Goal: Task Accomplishment & Management: Use online tool/utility

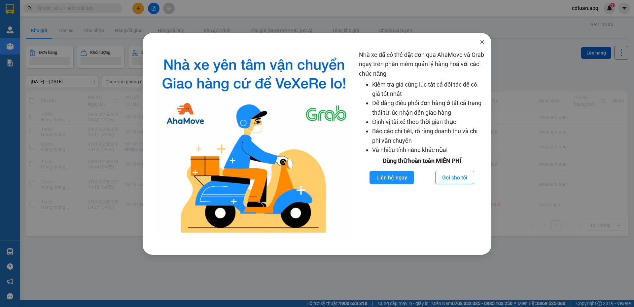
click at [481, 42] on icon "close" at bounding box center [481, 41] width 5 height 5
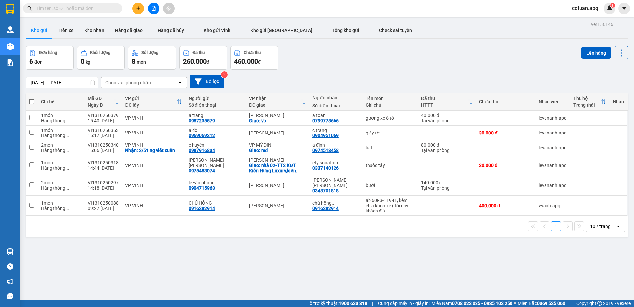
click at [239, 8] on div "Kết quả tìm kiếm ( 0 ) Bộ lọc No Data cdtuan.apq 1" at bounding box center [317, 8] width 634 height 17
click at [160, 1] on div "Kết quả tìm kiếm ( 0 ) Bộ lọc No Data cdtuan.apq 1" at bounding box center [317, 8] width 634 height 17
click at [156, 9] on button at bounding box center [154, 9] width 12 height 12
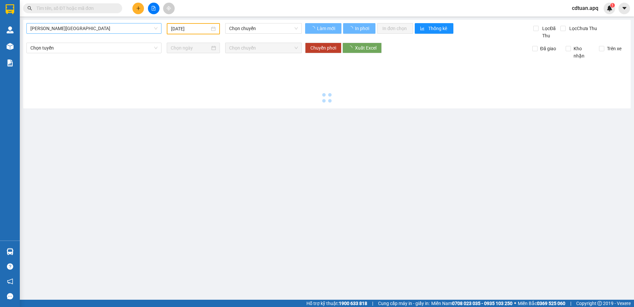
click at [110, 27] on span "Gia Lâm - Mỹ Đình" at bounding box center [93, 28] width 127 height 10
type input "13/10/2025"
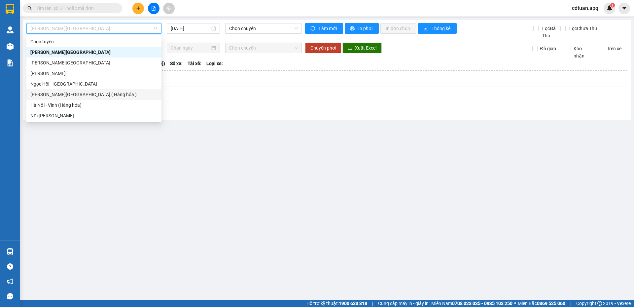
click at [80, 102] on div "Hà Nội - Vinh (Hàng hóa)" at bounding box center [93, 104] width 127 height 7
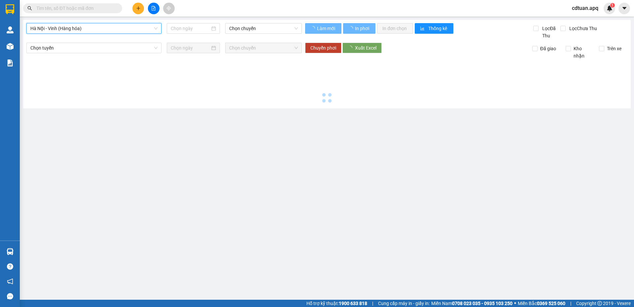
type input "13/10/2025"
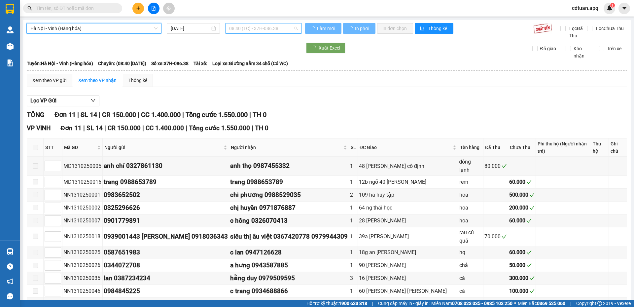
click at [243, 24] on span "08:40 (TC) - 37H-086.38" at bounding box center [263, 28] width 69 height 10
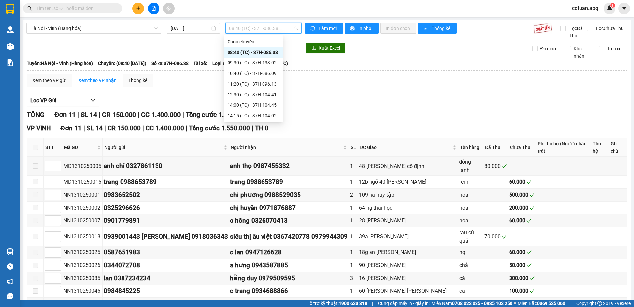
scroll to position [32, 0]
click at [266, 52] on div "11:20 (TC) - 37H-096.13" at bounding box center [253, 52] width 52 height 7
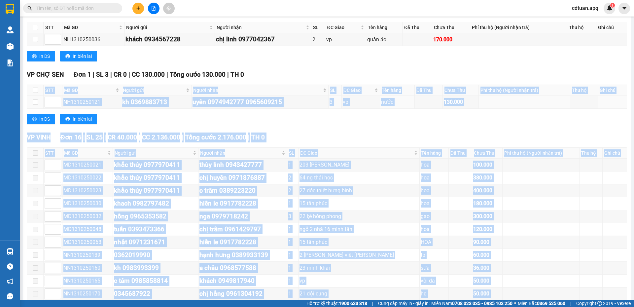
scroll to position [159, 0]
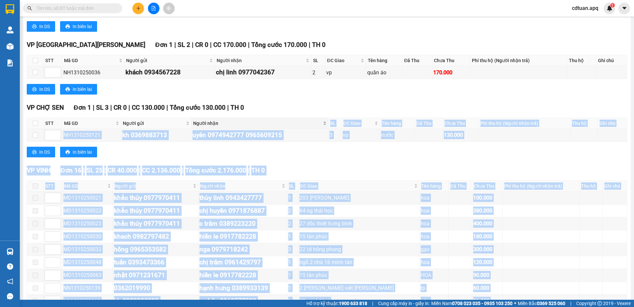
drag, startPoint x: 321, startPoint y: 260, endPoint x: 316, endPoint y: 122, distance: 138.8
click at [316, 122] on div "TỔNG Đơn 20 | SL 33 | CR 80.000 | CC 2.516.000 | Tổng cước 2.596.000 | TH 0 VP …" at bounding box center [327, 186] width 600 height 470
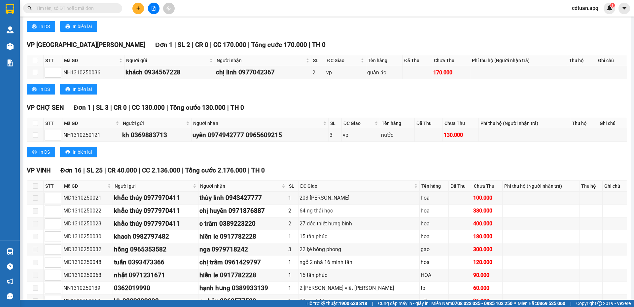
click at [311, 105] on div "VP CHỢ SEN Đơn 1 | SL 3 | CR 0 | CC 130.000 | Tổng cước 130.000 | TH 0" at bounding box center [327, 108] width 600 height 10
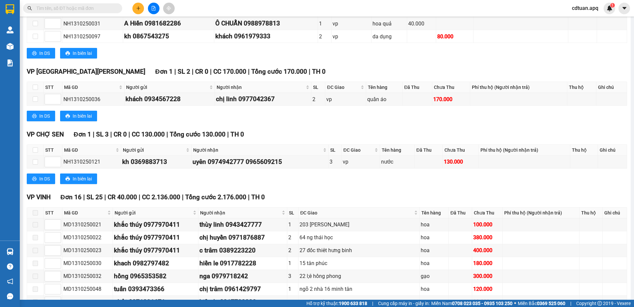
scroll to position [291, 0]
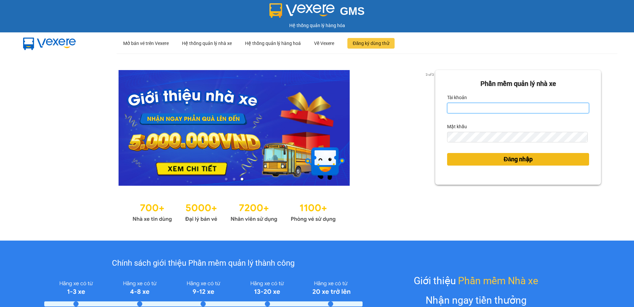
type input "cdtuan.apq"
click at [550, 161] on button "Đăng nhập" at bounding box center [518, 159] width 142 height 13
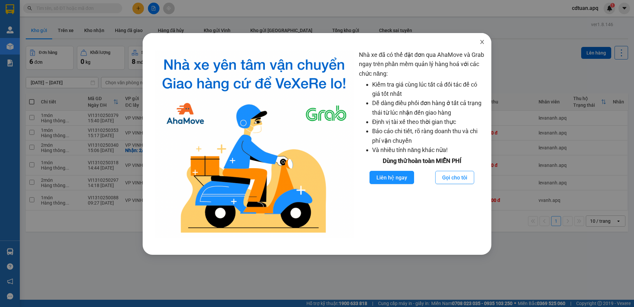
click at [484, 41] on icon "close" at bounding box center [482, 42] width 4 height 4
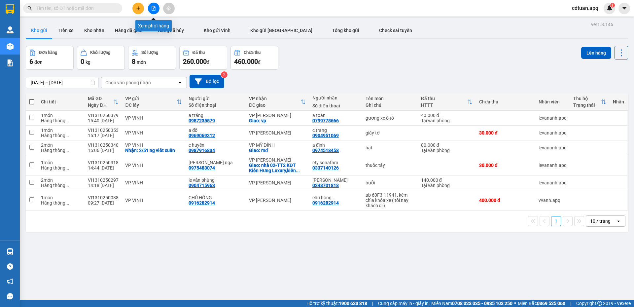
click at [156, 6] on button at bounding box center [154, 9] width 12 height 12
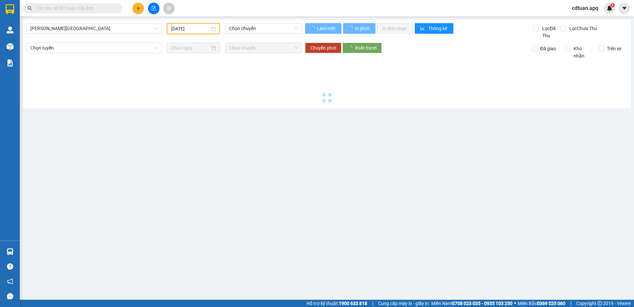
type input "13/10/2025"
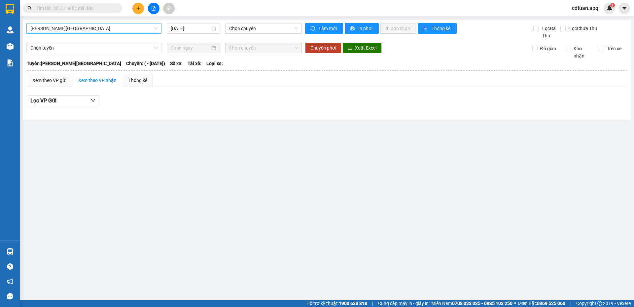
click at [139, 28] on span "Gia Lâm - Mỹ Đình" at bounding box center [93, 28] width 127 height 10
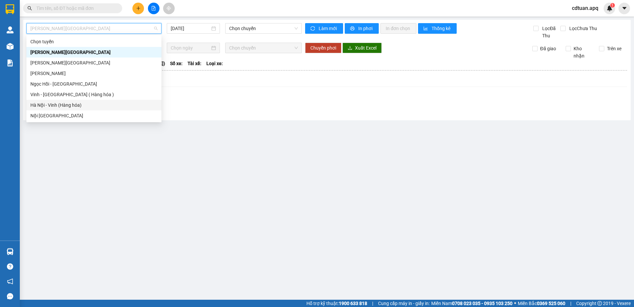
click at [77, 105] on div "Hà Nội - Vinh (Hàng hóa)" at bounding box center [93, 104] width 127 height 7
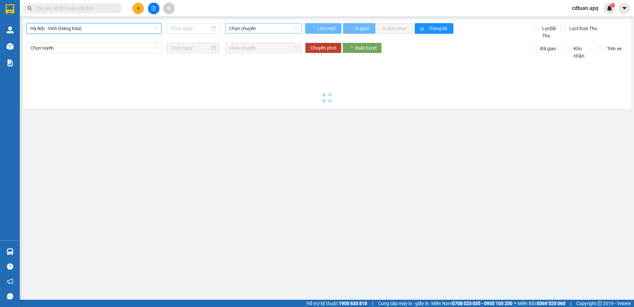
type input "13/10/2025"
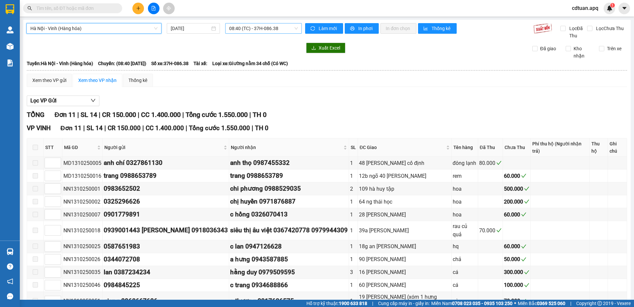
click at [269, 28] on span "08:40 (TC) - 37H-086.38" at bounding box center [263, 28] width 69 height 10
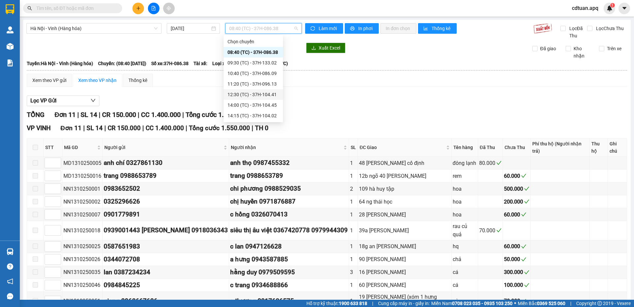
click at [255, 92] on div "12:30 (TC) - 37H-104.41" at bounding box center [253, 94] width 52 height 7
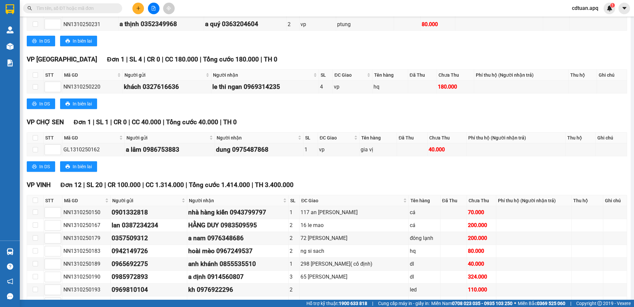
scroll to position [392, 0]
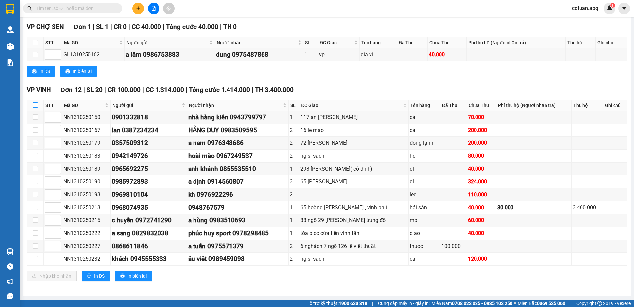
click at [35, 105] on input "checkbox" at bounding box center [35, 104] width 5 height 5
checkbox input "true"
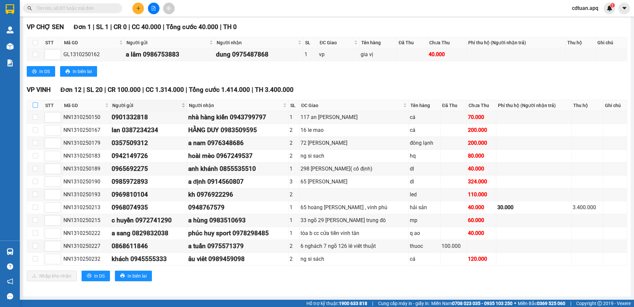
checkbox input "true"
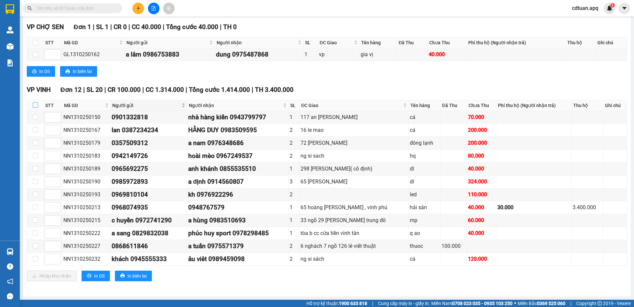
checkbox input "true"
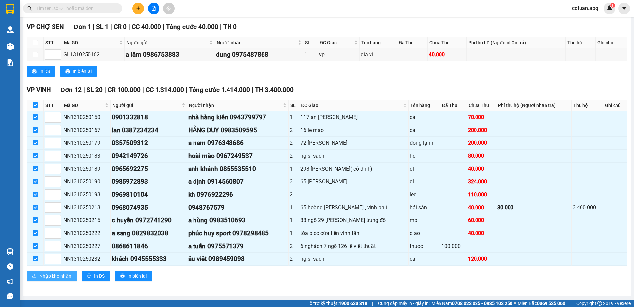
click at [62, 277] on span "Nhập kho nhận" at bounding box center [55, 275] width 32 height 7
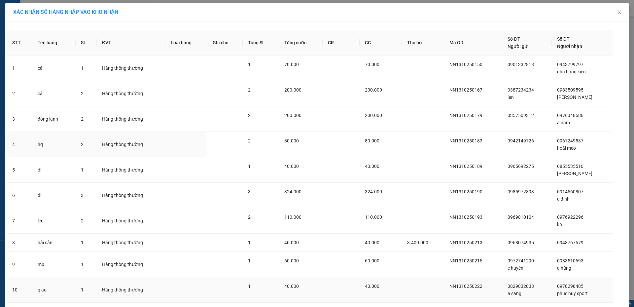
scroll to position [95, 0]
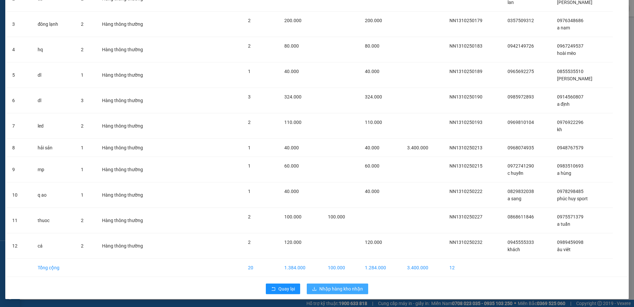
click at [343, 284] on button "Nhập hàng kho nhận" at bounding box center [337, 288] width 61 height 11
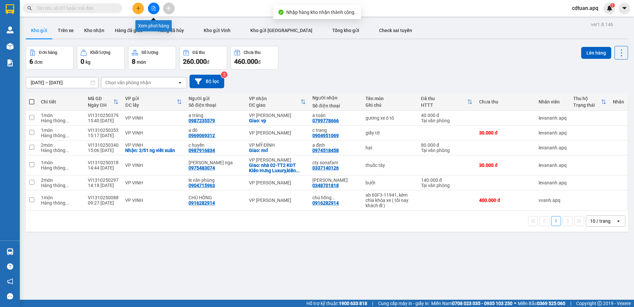
click at [153, 6] on icon "file-add" at bounding box center [154, 8] width 4 height 5
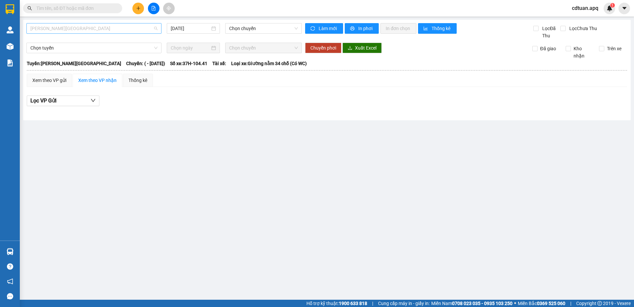
click at [75, 30] on span "Gia Lâm - Mỹ Đình" at bounding box center [93, 28] width 127 height 10
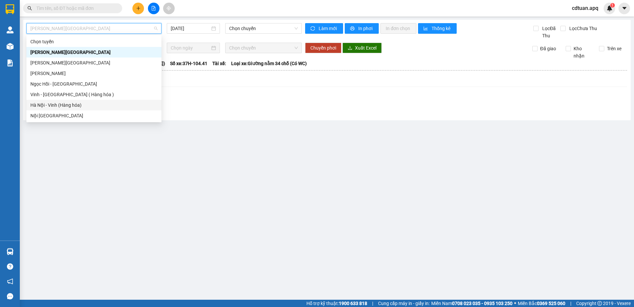
click at [42, 100] on div "Hà Nội - Vinh (Hàng hóa)" at bounding box center [93, 105] width 135 height 11
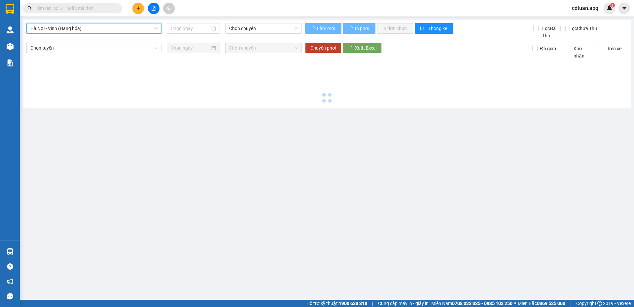
type input "13/10/2025"
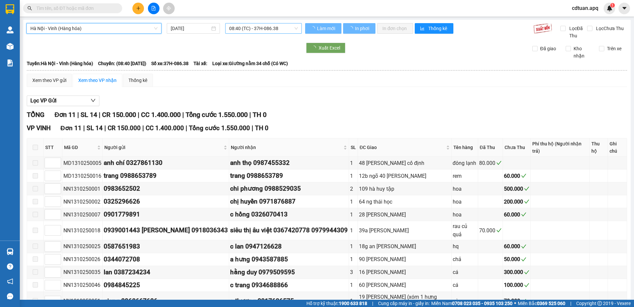
click at [238, 26] on span "08:40 (TC) - 37H-086.38" at bounding box center [263, 28] width 69 height 10
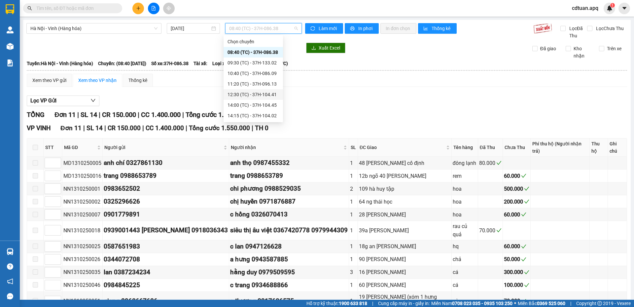
click at [237, 95] on div "12:30 (TC) - 37H-104.41" at bounding box center [253, 94] width 52 height 7
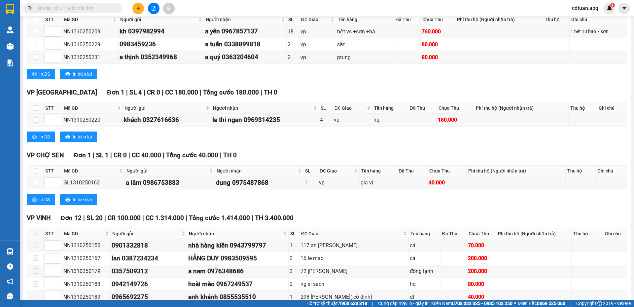
scroll to position [392, 0]
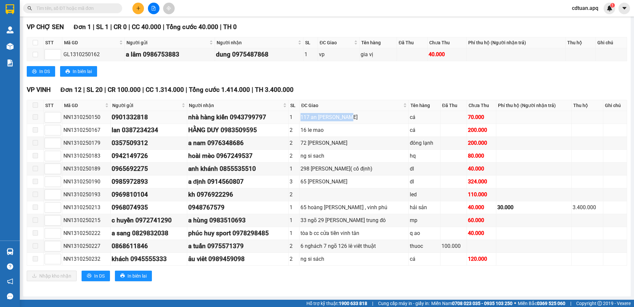
drag, startPoint x: 351, startPoint y: 117, endPoint x: 296, endPoint y: 117, distance: 54.8
click at [296, 117] on tr "NN1310250150 0901332818 nhà hàng kiến 0943799797 1 117 an dương vương cá 70.000" at bounding box center [327, 117] width 600 height 13
drag, startPoint x: 325, startPoint y: 131, endPoint x: 295, endPoint y: 132, distance: 30.1
click at [295, 132] on tr "NN1310250167 lan 0387234234 HẰNG DUY 0983509595 2 16 le mao cá 200.000" at bounding box center [327, 130] width 600 height 13
drag, startPoint x: 350, startPoint y: 141, endPoint x: 296, endPoint y: 142, distance: 53.5
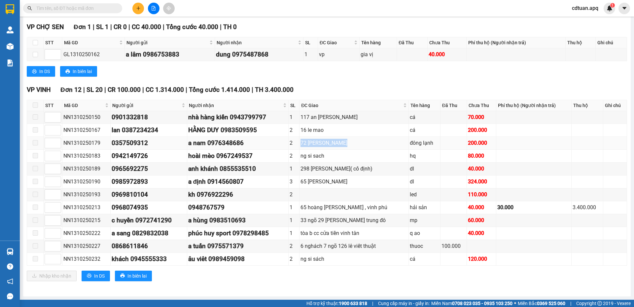
click at [296, 142] on tr "NN1310250179 0357509312 a nam 0976348686 2 72 LÊ HỒNG PHONG đông lạnh 200.000" at bounding box center [327, 143] width 600 height 13
drag, startPoint x: 327, startPoint y: 159, endPoint x: 293, endPoint y: 156, distance: 33.4
click at [293, 156] on tr "NN1310250183 0942149726 hoài mèo 0967249537 2 ng si sach hq 80.000" at bounding box center [327, 156] width 600 height 13
drag, startPoint x: 368, startPoint y: 172, endPoint x: 299, endPoint y: 171, distance: 69.0
click at [300, 171] on div "298 nguyễn văn cừ( cố định)" at bounding box center [353, 168] width 107 height 8
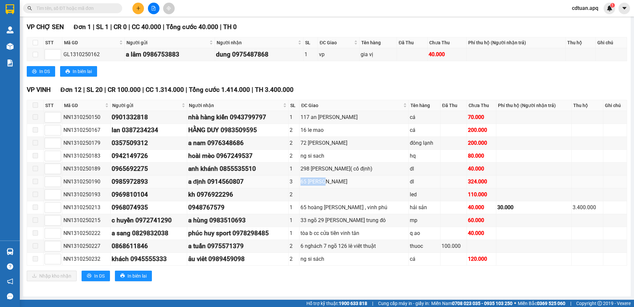
drag, startPoint x: 325, startPoint y: 184, endPoint x: 293, endPoint y: 182, distance: 32.1
click at [293, 182] on tr "NN1310250190 0985972893 a định 0914560807 3 65 lê nin dl 324.000" at bounding box center [327, 181] width 600 height 13
drag, startPoint x: 299, startPoint y: 223, endPoint x: 394, endPoint y: 220, distance: 94.4
click at [394, 220] on div "33 ngõ 29 trịnh toàn phương trung đô" at bounding box center [353, 220] width 107 height 8
drag, startPoint x: 298, startPoint y: 234, endPoint x: 377, endPoint y: 234, distance: 79.6
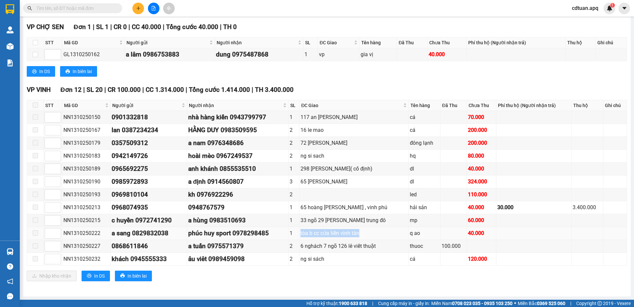
click at [377, 234] on td "tòa b cc cửa tiền vinh tân" at bounding box center [353, 233] width 109 height 13
drag, startPoint x: 374, startPoint y: 247, endPoint x: 298, endPoint y: 248, distance: 76.3
click at [299, 248] on td "6 nghách 7 ngõ 126 lê viết thuật" at bounding box center [353, 246] width 109 height 13
click at [355, 86] on div "VP VINH Đơn 12 | SL 20 | CR 100.000 | CC 1.314.000 | Tổng cước 1.414.000 | TH 3…" at bounding box center [327, 90] width 600 height 10
click at [349, 83] on div "TỔNG Đơn 24 | SL 68 | CR 100.000 | CC 3.344.000 | Tổng cước 3.444.000 | TH 3.40…" at bounding box center [327, 3] width 600 height 572
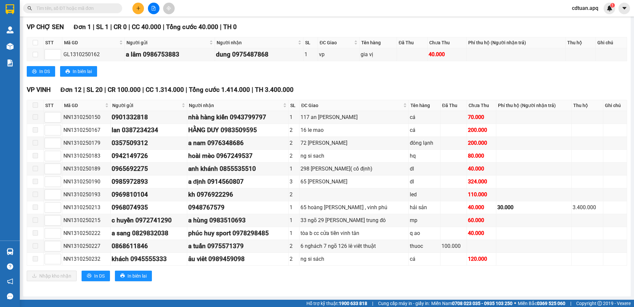
click at [387, 89] on div "VP VINH Đơn 12 | SL 20 | CR 100.000 | CC 1.314.000 | Tổng cước 1.414.000 | TH 3…" at bounding box center [327, 90] width 600 height 10
click at [586, 8] on span "cdtuan.apq" at bounding box center [585, 8] width 37 height 8
click at [592, 21] on span "Đăng xuất" at bounding box center [591, 20] width 28 height 7
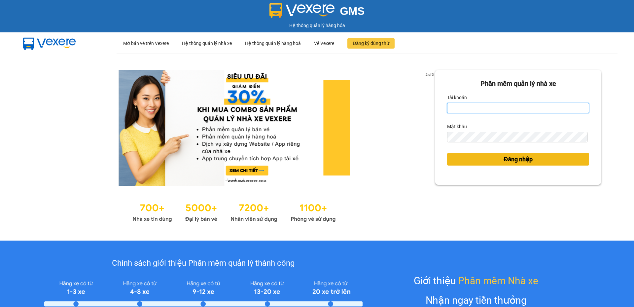
type input "cdtuan.apq"
click at [513, 159] on span "Đăng nhập" at bounding box center [517, 159] width 29 height 9
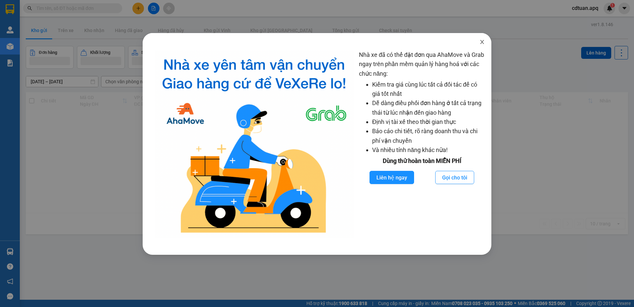
click at [483, 42] on icon "close" at bounding box center [481, 41] width 5 height 5
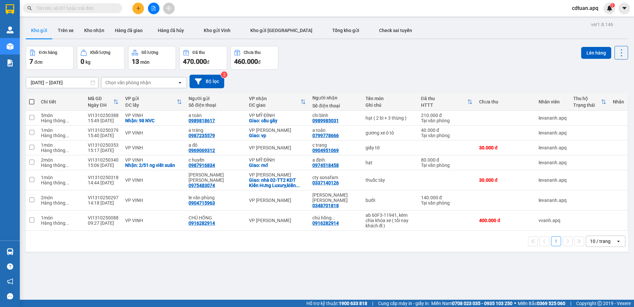
click at [581, 8] on span "cdtuan.apq" at bounding box center [585, 8] width 37 height 8
click at [577, 18] on span "Đăng xuất" at bounding box center [591, 20] width 28 height 7
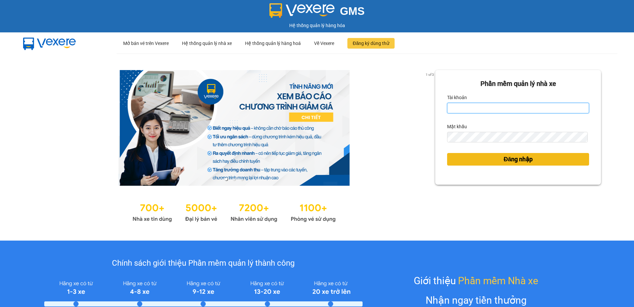
type input "cdtuan.apq"
click at [485, 158] on button "Đăng nhập" at bounding box center [518, 159] width 142 height 13
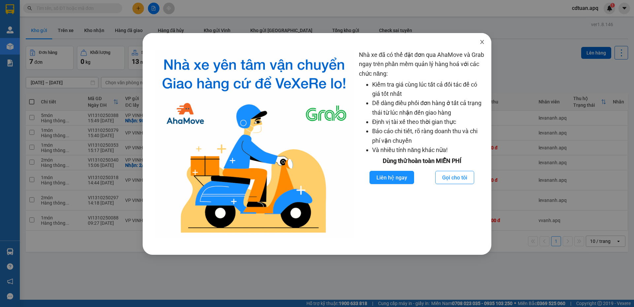
click at [481, 40] on icon "close" at bounding box center [481, 41] width 5 height 5
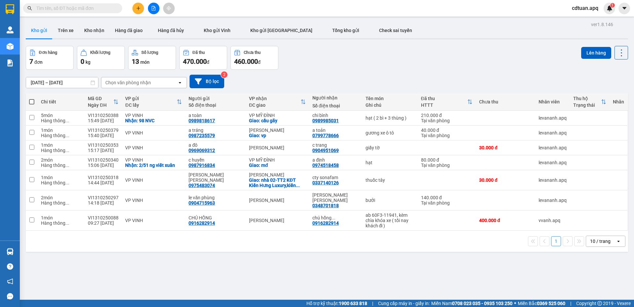
click at [138, 6] on icon "plus" at bounding box center [138, 8] width 5 height 5
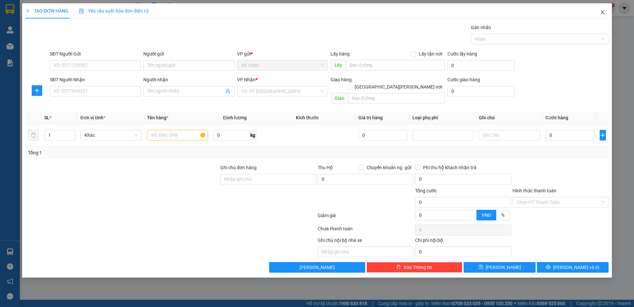
click at [601, 12] on icon "close" at bounding box center [602, 12] width 5 height 5
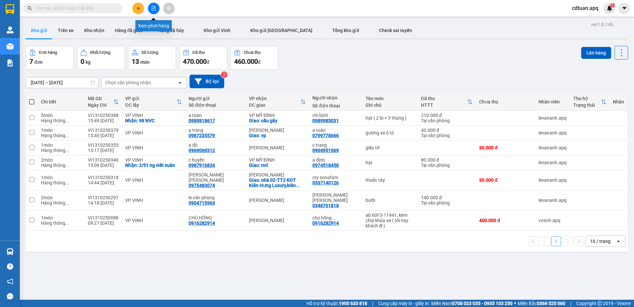
click at [155, 7] on icon "file-add" at bounding box center [153, 8] width 5 height 5
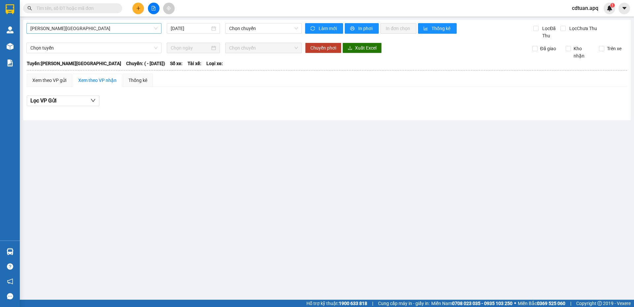
click at [141, 31] on span "Gia Lâm - Mỹ Đình" at bounding box center [93, 28] width 127 height 10
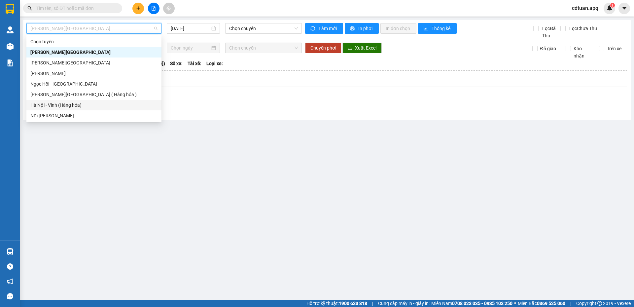
click at [75, 101] on div "Hà Nội - Vinh (Hàng hóa)" at bounding box center [93, 105] width 135 height 11
type input "13/10/2025"
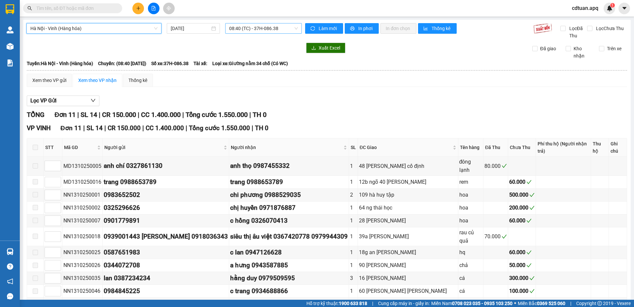
click at [270, 25] on span "08:40 (TC) - 37H-086.38" at bounding box center [263, 28] width 69 height 10
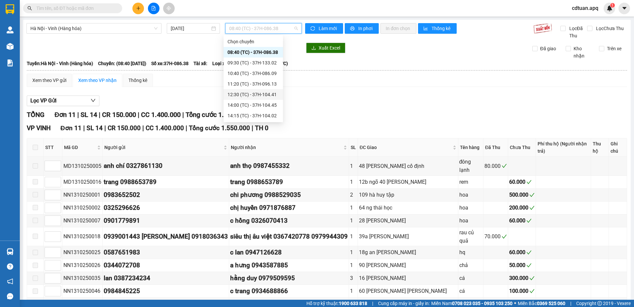
click at [243, 92] on div "12:30 (TC) - 37H-104.41" at bounding box center [253, 94] width 52 height 7
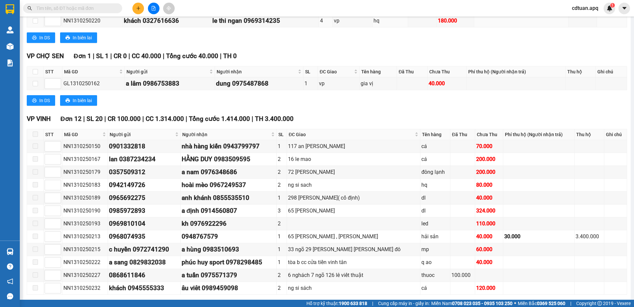
scroll to position [392, 0]
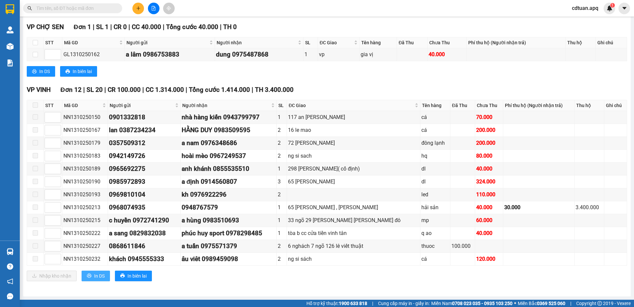
click at [94, 276] on span "In DS" at bounding box center [99, 275] width 11 height 7
click at [136, 279] on span "In biên lai" at bounding box center [136, 275] width 19 height 7
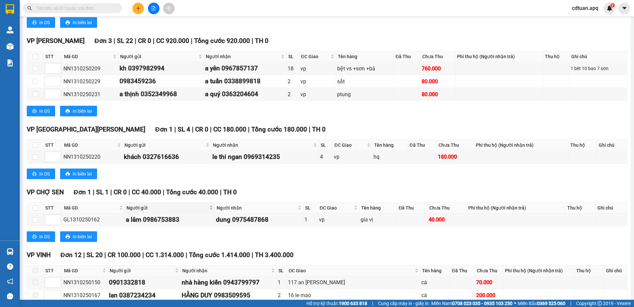
scroll to position [62, 0]
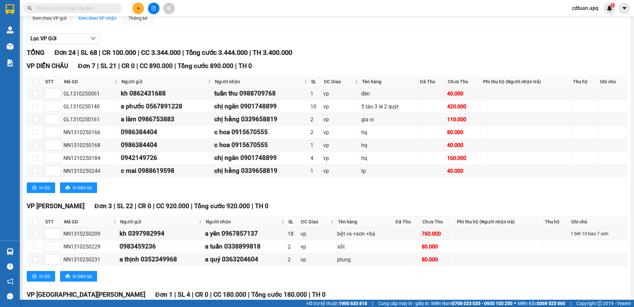
click at [107, 8] on input "text" at bounding box center [75, 8] width 78 height 7
paste input "NN1310250193"
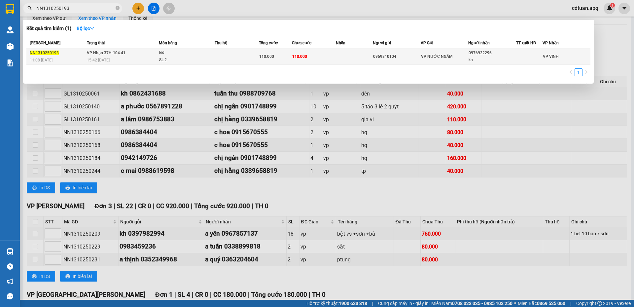
type input "NN1310250193"
click at [146, 56] on td "VP Nhận 37H-104.41 15:42 - 13/10" at bounding box center [122, 57] width 74 height 16
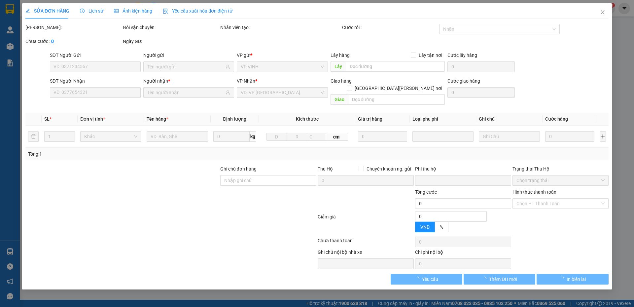
type input "0969810104"
type input "0976922296"
type input "kh"
type input "0"
type input "110.000"
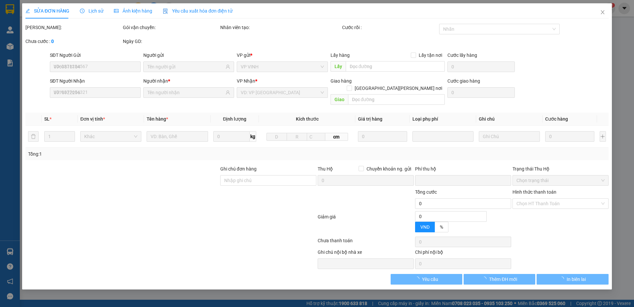
type input "110.000"
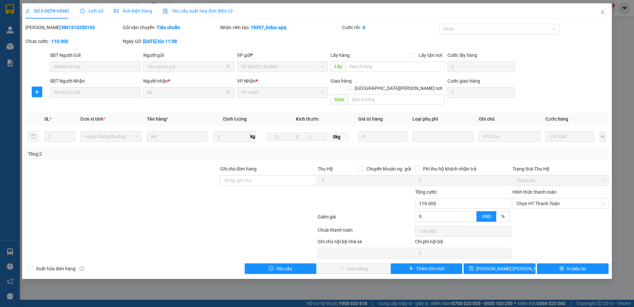
click at [95, 11] on span "Lịch sử" at bounding box center [91, 10] width 23 height 5
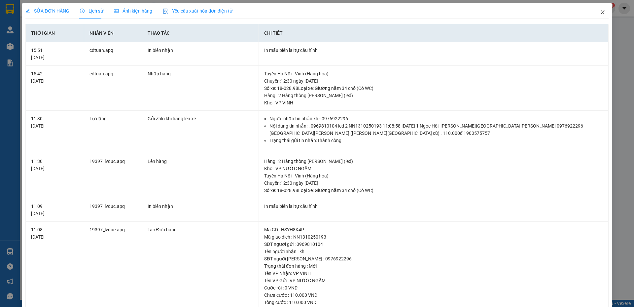
click at [600, 11] on icon "close" at bounding box center [602, 12] width 5 height 5
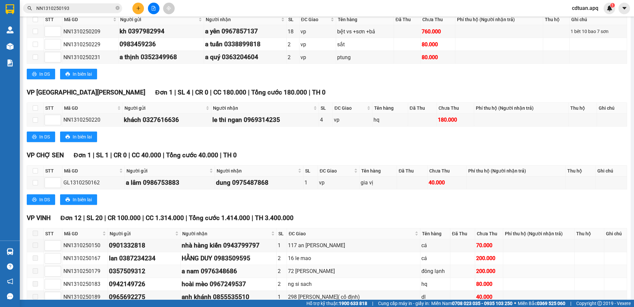
scroll to position [392, 0]
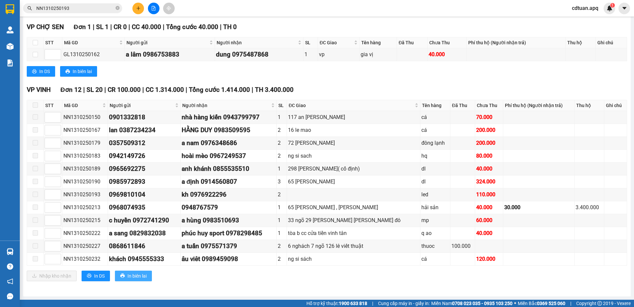
click at [133, 278] on span "In biên lai" at bounding box center [136, 275] width 19 height 7
click at [151, 12] on button at bounding box center [154, 9] width 12 height 12
click at [152, 6] on icon "file-add" at bounding box center [154, 8] width 4 height 5
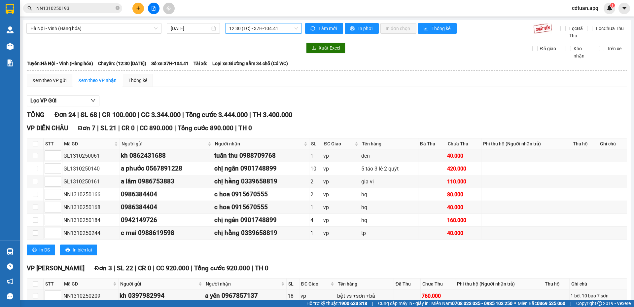
click at [274, 30] on span "12:30 (TC) - 37H-104.41" at bounding box center [263, 28] width 69 height 10
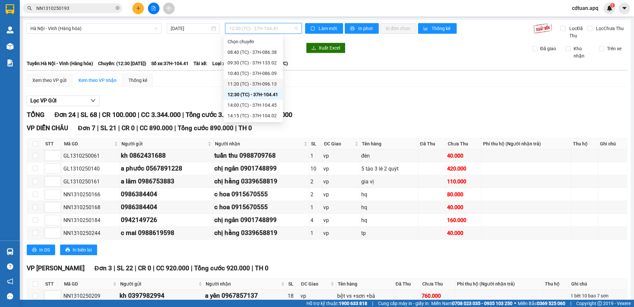
scroll to position [32, 0]
click at [267, 56] on div "11:20 (TC) - 37H-096.13" at bounding box center [253, 52] width 59 height 11
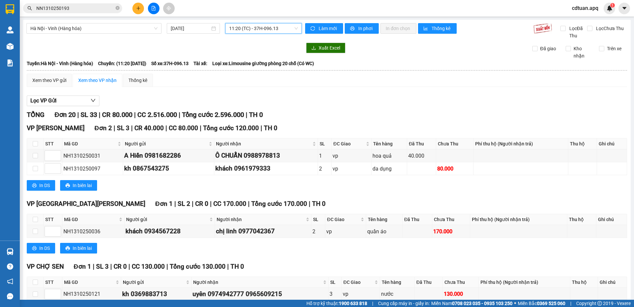
click at [254, 30] on span "11:20 (TC) - 37H-096.13" at bounding box center [263, 28] width 69 height 10
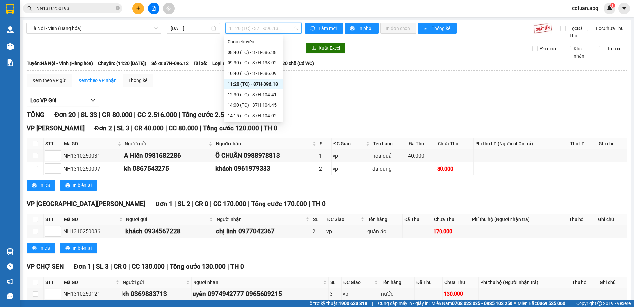
scroll to position [32, 0]
click at [263, 75] on div "14:00 (TC) - 37H-104.45" at bounding box center [253, 73] width 52 height 7
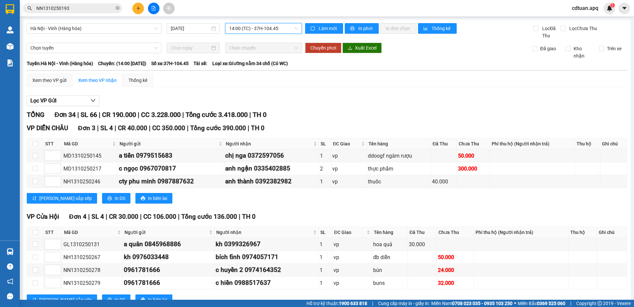
click at [256, 31] on span "14:00 (TC) - 37H-104.45" at bounding box center [263, 28] width 69 height 10
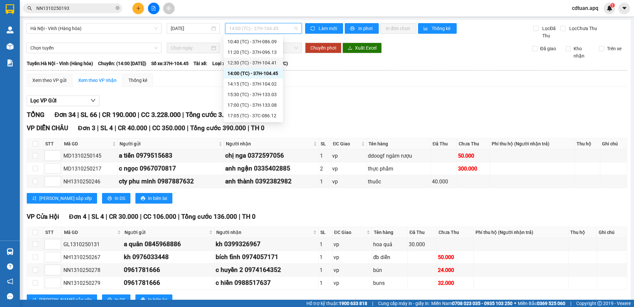
click at [263, 64] on div "12:30 (TC) - 37H-104.41" at bounding box center [253, 62] width 52 height 7
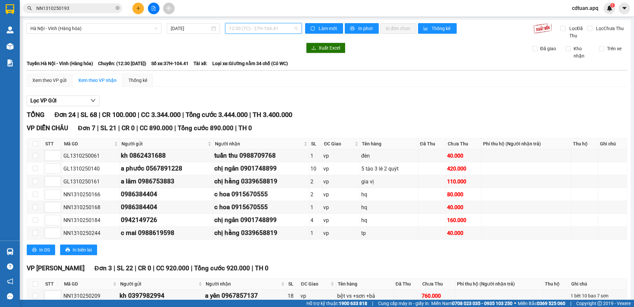
click at [238, 30] on span "12:30 (TC) - 37H-104.41" at bounding box center [263, 28] width 69 height 10
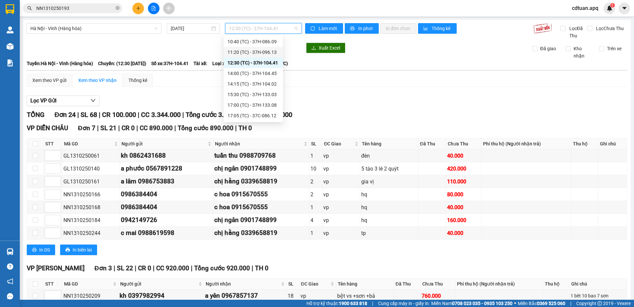
click at [261, 51] on div "11:20 (TC) - 37H-096.13" at bounding box center [253, 52] width 52 height 7
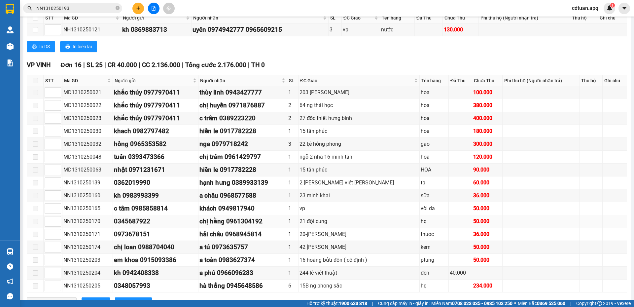
scroll to position [291, 0]
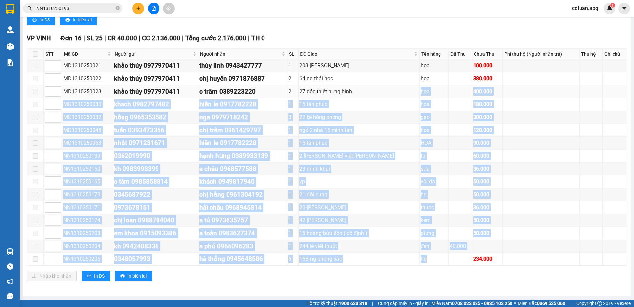
drag, startPoint x: 416, startPoint y: 255, endPoint x: 400, endPoint y: 90, distance: 165.8
click at [400, 90] on tbody "MD1310250021 khắc thúy 0977970411 thùy linh 0943427777 1 203 trần hưng đạo hoa …" at bounding box center [327, 162] width 600 height 206
click at [398, 95] on div "27 đốc thiêt hưng binh" at bounding box center [358, 91] width 119 height 8
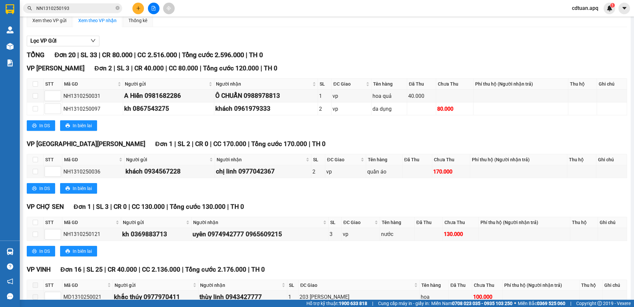
scroll to position [0, 0]
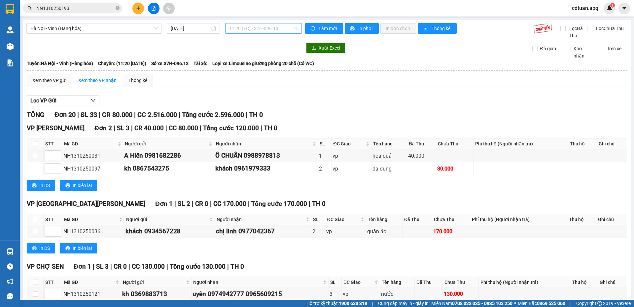
click at [241, 24] on span "11:20 (TC) - 37H-096.13" at bounding box center [263, 28] width 69 height 10
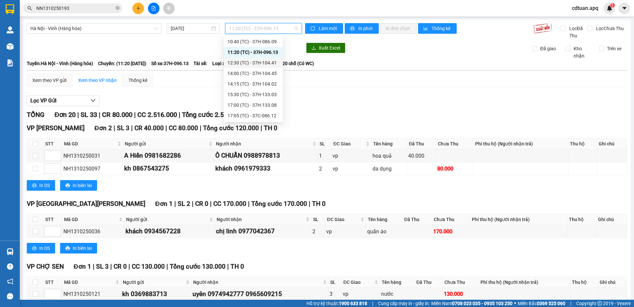
click at [258, 60] on div "12:30 (TC) - 37H-104.41" at bounding box center [253, 62] width 52 height 7
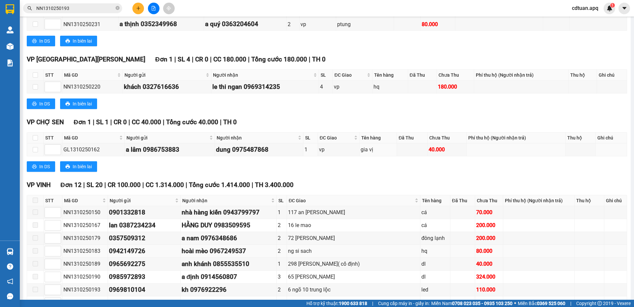
scroll to position [392, 0]
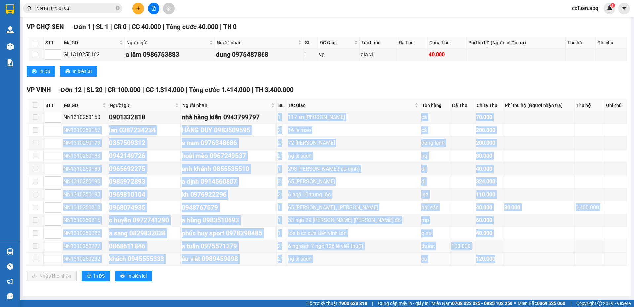
drag, startPoint x: 289, startPoint y: 118, endPoint x: 490, endPoint y: 265, distance: 249.0
click at [490, 265] on tbody "NN1310250150 0901332818 nhà hàng kiến 0943799797 1 117 an dương vương cá 70.000…" at bounding box center [327, 188] width 600 height 155
click at [477, 257] on div "120.000" at bounding box center [489, 259] width 26 height 8
drag, startPoint x: 110, startPoint y: 115, endPoint x: 541, endPoint y: 260, distance: 454.7
click at [541, 260] on tbody "NN1310250150 0901332818 nhà hàng kiến 0943799797 1 117 an dương vương cá 70.000…" at bounding box center [327, 188] width 600 height 155
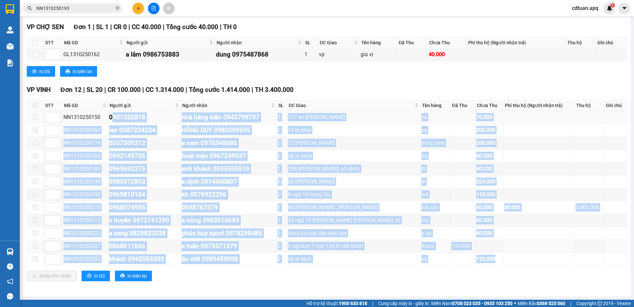
drag, startPoint x: 386, startPoint y: 243, endPoint x: 137, endPoint y: 117, distance: 279.1
click at [386, 242] on div "6 nghách 7 ngõ 126 lê viết thuật" at bounding box center [353, 246] width 131 height 8
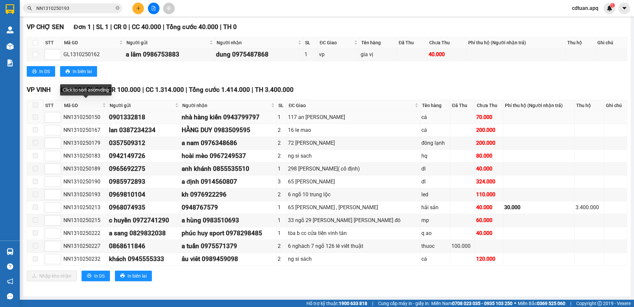
click at [71, 115] on div "NN1310250150" at bounding box center [84, 117] width 43 height 8
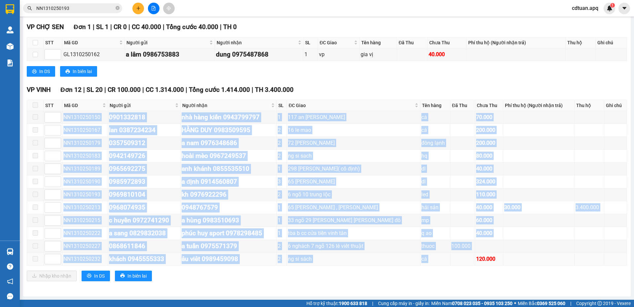
drag, startPoint x: 64, startPoint y: 115, endPoint x: 455, endPoint y: 262, distance: 417.8
click at [455, 262] on tbody "NN1310250150 0901332818 nhà hàng kiến 0943799797 1 117 an dương vương cá 70.000…" at bounding box center [327, 188] width 600 height 155
click at [457, 258] on td at bounding box center [462, 259] width 25 height 13
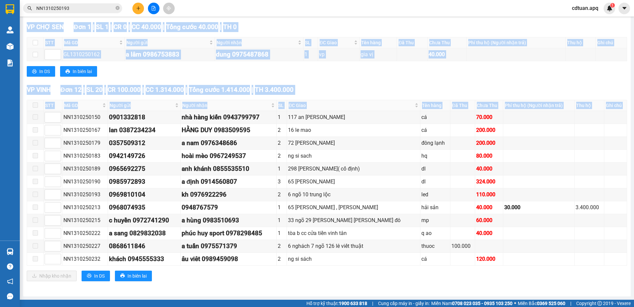
drag, startPoint x: 63, startPoint y: 116, endPoint x: 558, endPoint y: 270, distance: 517.8
click at [558, 270] on div "VP VINH Đơn 12 | SL 20 | CR 100.000 | CC 1.314.000 | Tổng cước 1.414.000 | TH 3…" at bounding box center [327, 185] width 600 height 201
click at [517, 251] on td at bounding box center [538, 246] width 71 height 13
drag, startPoint x: 63, startPoint y: 118, endPoint x: 577, endPoint y: 293, distance: 543.2
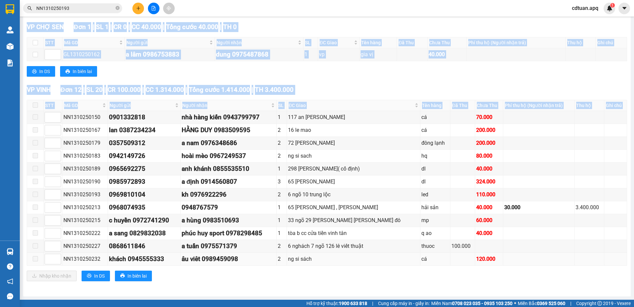
click at [509, 255] on td at bounding box center [538, 259] width 71 height 13
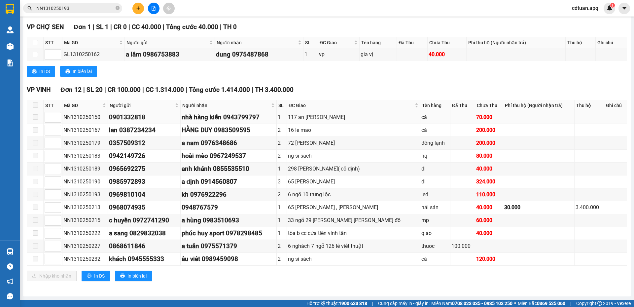
click at [64, 116] on div "NN1310250150" at bounding box center [84, 117] width 43 height 8
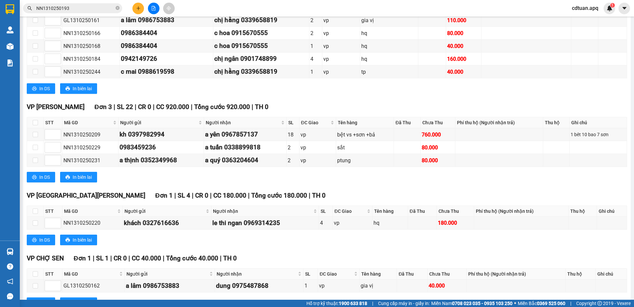
scroll to position [0, 0]
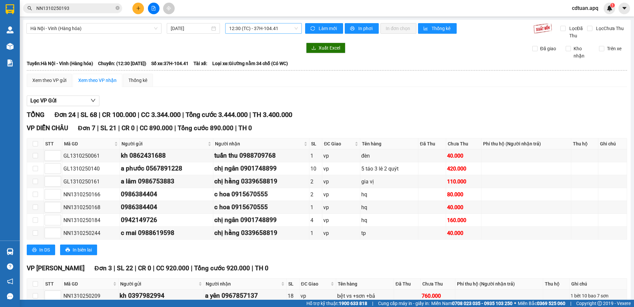
click at [260, 23] on span "12:30 (TC) - 37H-104.41" at bounding box center [263, 28] width 69 height 10
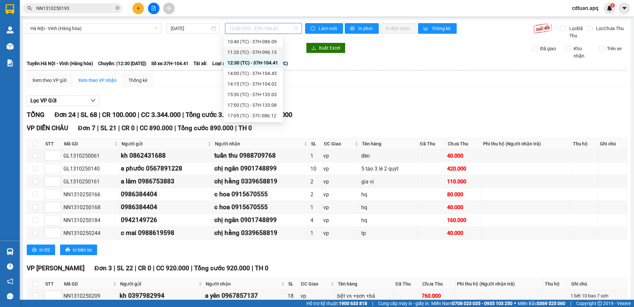
click at [261, 56] on div "11:20 (TC) - 37H-096.13" at bounding box center [253, 52] width 59 height 11
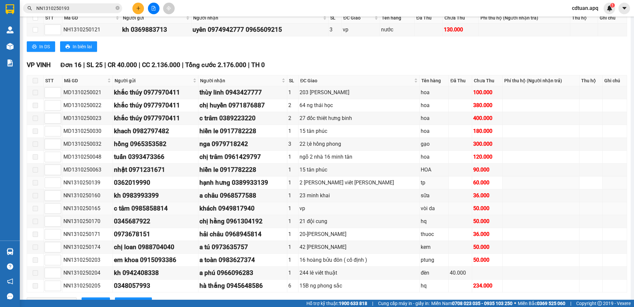
scroll to position [291, 0]
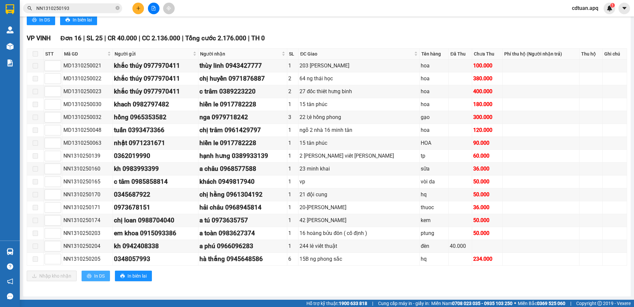
click at [107, 274] on button "In DS" at bounding box center [96, 275] width 28 height 11
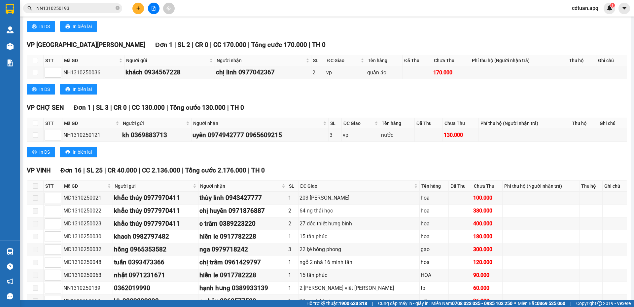
scroll to position [27, 0]
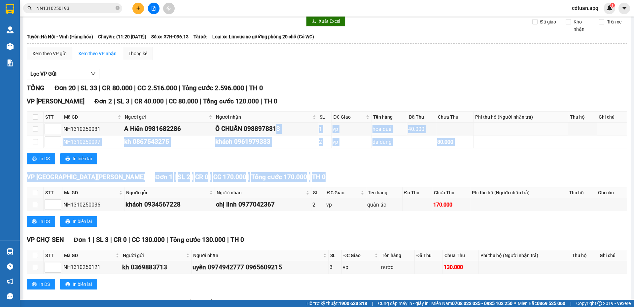
drag, startPoint x: 279, startPoint y: 130, endPoint x: 425, endPoint y: 171, distance: 151.3
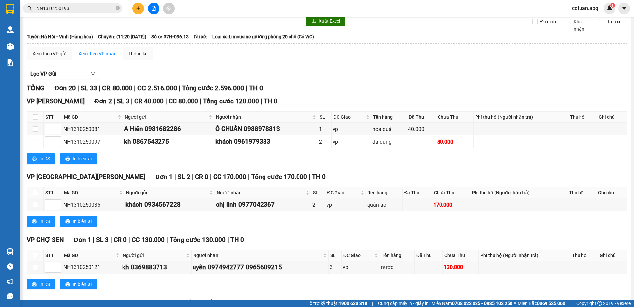
click at [405, 185] on div "VP Cầu Yên Xuân Đơn 1 | SL 2 | CR 0 | CC 170.000 | Tổng cước 170.000 | TH 0 STT…" at bounding box center [327, 201] width 600 height 59
drag, startPoint x: 116, startPoint y: 263, endPoint x: 357, endPoint y: 267, distance: 241.4
click at [357, 267] on tr "NH1310250121 kh 0369883713 uyên 0974942777 0965609215 3 vp nước 130.000" at bounding box center [327, 267] width 600 height 13
click at [357, 267] on div "vp" at bounding box center [361, 267] width 36 height 8
drag, startPoint x: 208, startPoint y: 205, endPoint x: 366, endPoint y: 220, distance: 158.5
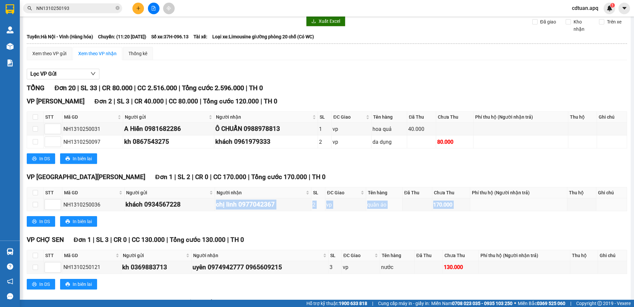
click at [366, 220] on div "VP Cầu Yên Xuân Đơn 1 | SL 2 | CR 0 | CC 170.000 | Tổng cước 170.000 | TH 0 STT…" at bounding box center [327, 201] width 600 height 59
click at [264, 209] on div "chị linh 0977042367" at bounding box center [263, 204] width 94 height 10
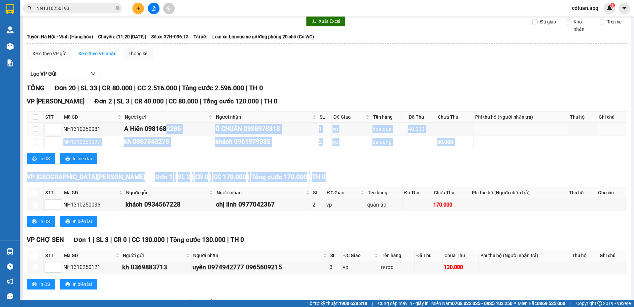
drag, startPoint x: 167, startPoint y: 128, endPoint x: 308, endPoint y: 181, distance: 150.7
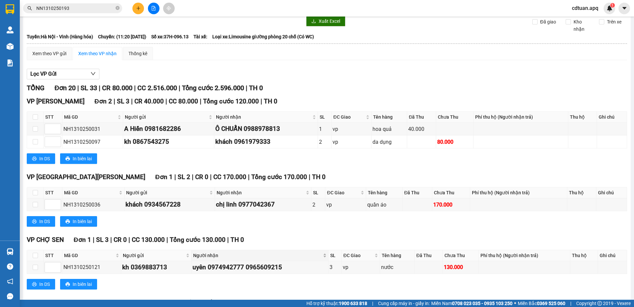
click at [196, 252] on span "Người nhận" at bounding box center [257, 255] width 128 height 7
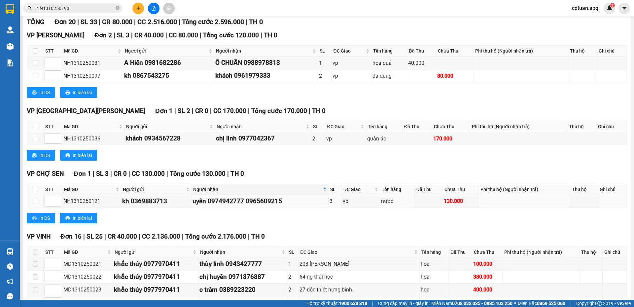
scroll to position [291, 0]
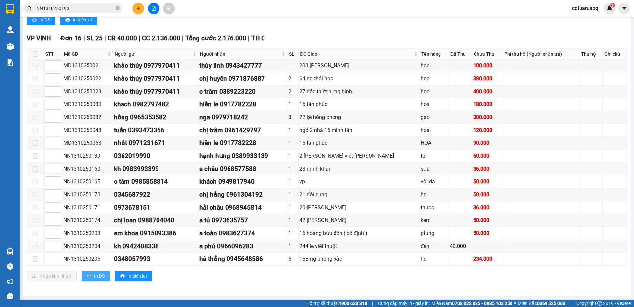
click at [97, 273] on span "In DS" at bounding box center [99, 275] width 11 height 7
click at [123, 275] on icon "printer" at bounding box center [122, 275] width 4 height 4
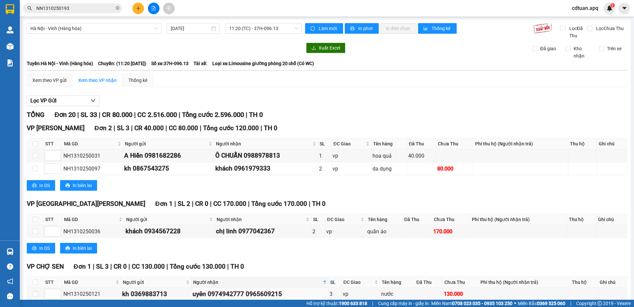
scroll to position [0, 0]
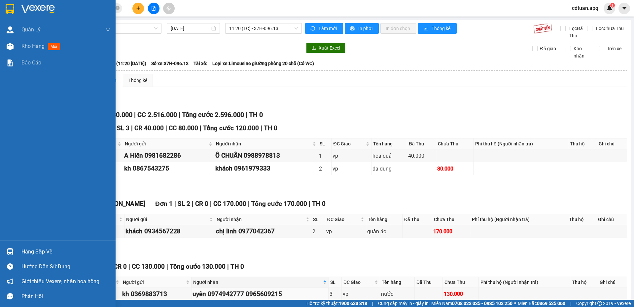
click at [10, 13] on img at bounding box center [10, 9] width 9 height 10
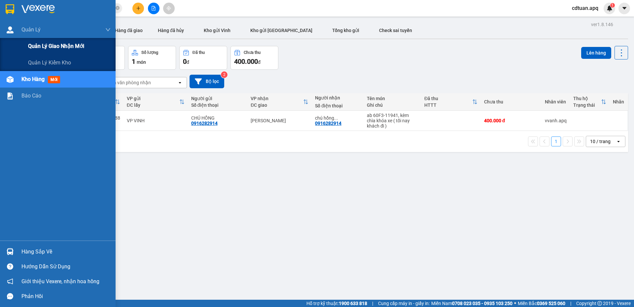
click at [31, 46] on span "Quản lý giao nhận mới" at bounding box center [56, 46] width 56 height 8
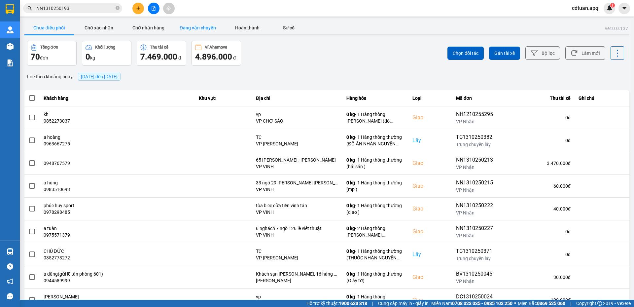
click at [200, 28] on button "Đang vận chuyển" at bounding box center [198, 27] width 50 height 13
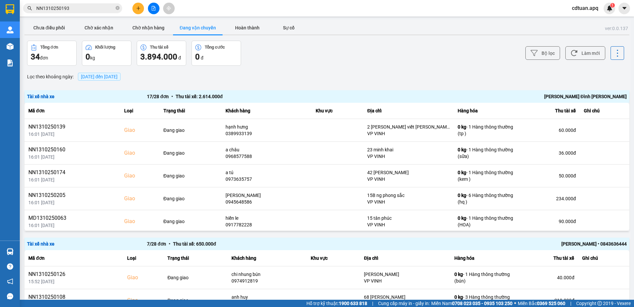
click at [477, 94] on div "Chu Đình Tuấn" at bounding box center [507, 96] width 240 height 7
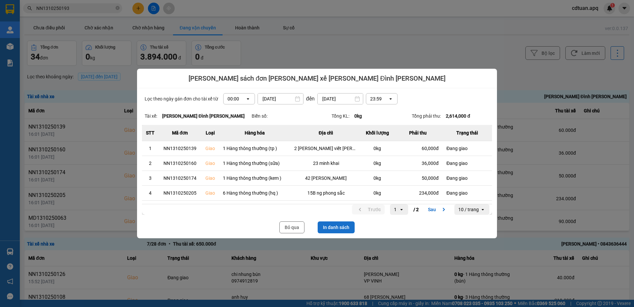
click at [336, 227] on button "In danh sách" at bounding box center [336, 227] width 37 height 12
click at [292, 225] on button "Bỏ qua" at bounding box center [291, 227] width 25 height 12
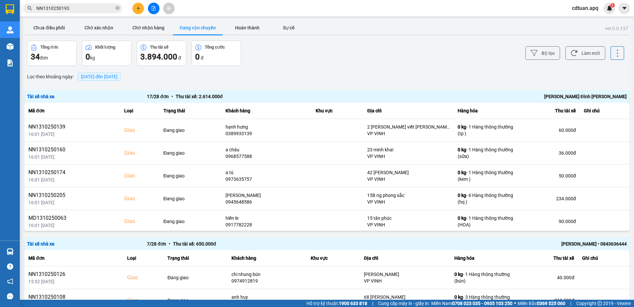
click at [405, 70] on div "ver: 0.0.137 Chưa điều phối Chờ xác nhận Chờ nhận hàng Đang vận chuyển Hoàn thà…" at bounding box center [326, 283] width 607 height 527
click at [581, 7] on span "cdtuan.apq" at bounding box center [585, 8] width 37 height 8
click at [583, 21] on span "Đăng xuất" at bounding box center [591, 20] width 28 height 7
